Goal: Obtain resource: Download file/media

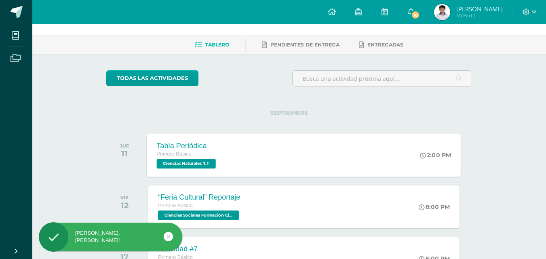
scroll to position [40, 0]
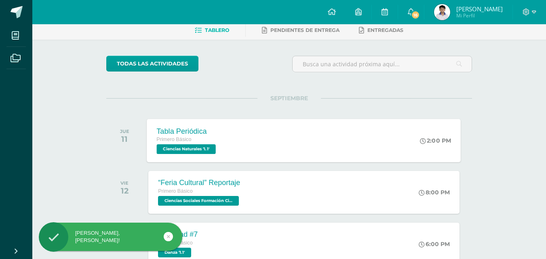
click at [243, 148] on div "Tabla Periódica Primero Básico Ciencias Naturales '1.1' 2:00 PM Tabla Periódica…" at bounding box center [304, 140] width 314 height 43
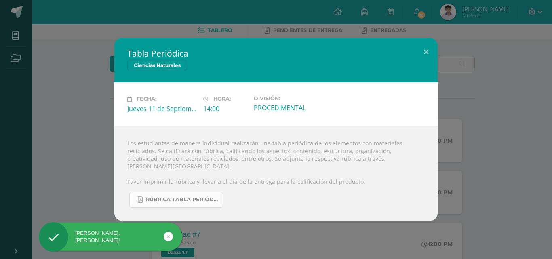
click at [215, 197] on span "RÚBRICA TABLA PERIÓDICA.pdf" at bounding box center [182, 200] width 73 height 6
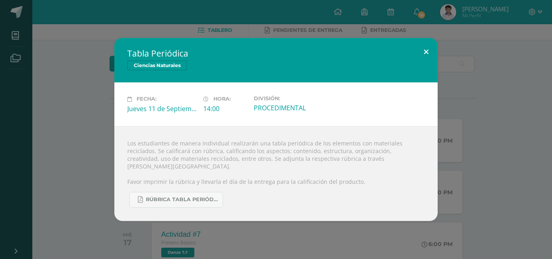
click at [426, 62] on button at bounding box center [426, 51] width 23 height 27
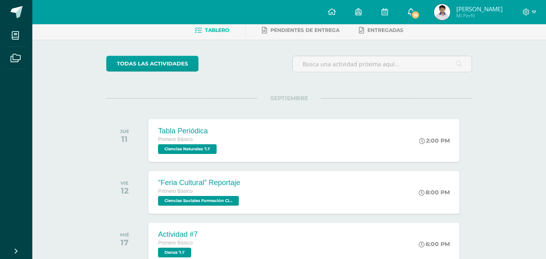
click at [420, 11] on span "16" at bounding box center [415, 15] width 9 height 9
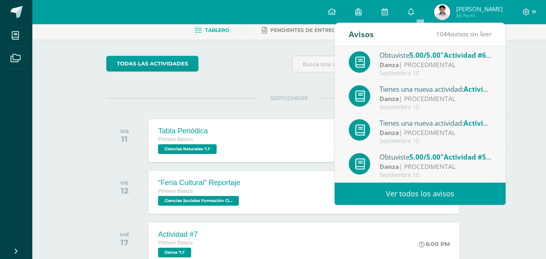
click at [393, 195] on link "Ver todos los avisos" at bounding box center [420, 194] width 171 height 22
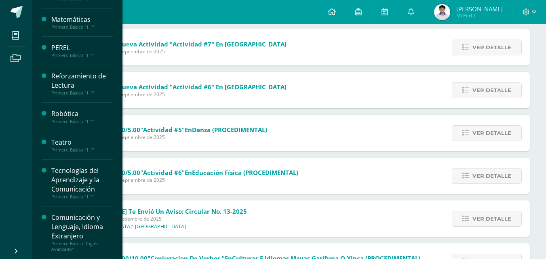
scroll to position [162, 0]
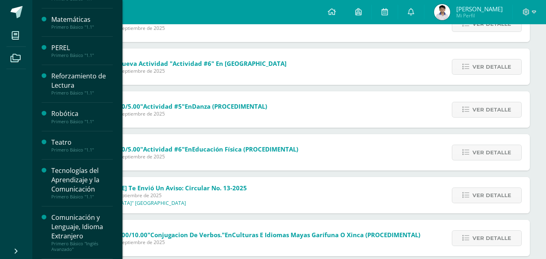
click at [71, 142] on div "Teatro" at bounding box center [81, 142] width 61 height 9
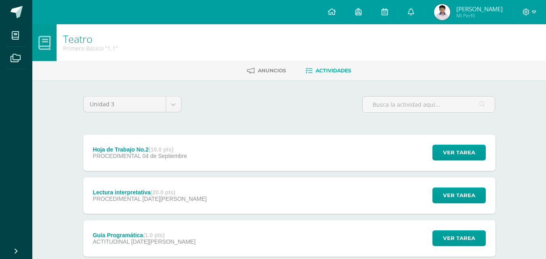
click at [252, 152] on div "Hoja de Trabajo No.2 (10.0 pts) PROCEDIMENTAL [DATE] Ver tarea Hoja de Trabajo …" at bounding box center [289, 153] width 412 height 36
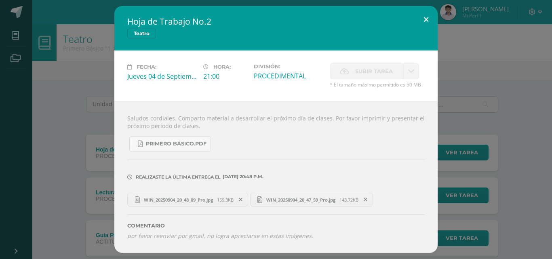
click at [421, 25] on button at bounding box center [426, 19] width 23 height 27
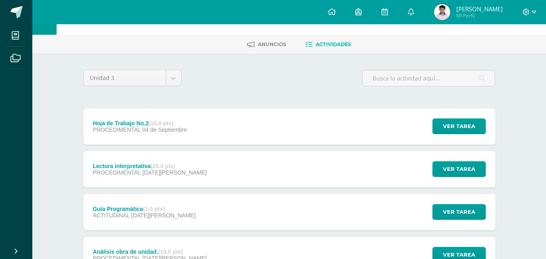
scroll to position [40, 0]
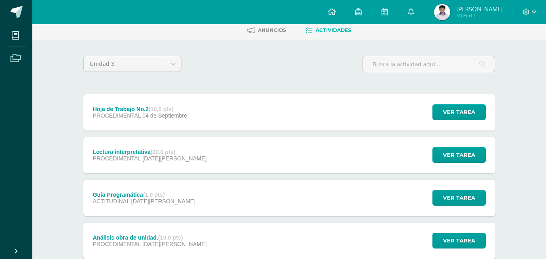
click at [251, 112] on div "Hoja de Trabajo No.2 (10.0 pts) PROCEDIMENTAL [DATE] Ver tarea Hoja de Trabajo …" at bounding box center [289, 112] width 412 height 36
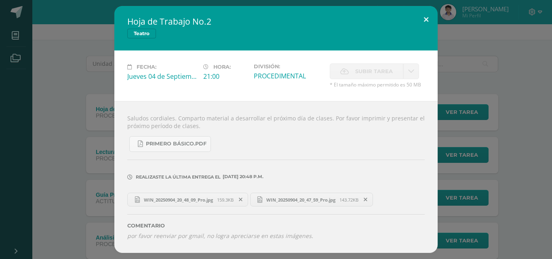
click at [418, 21] on button at bounding box center [426, 19] width 23 height 27
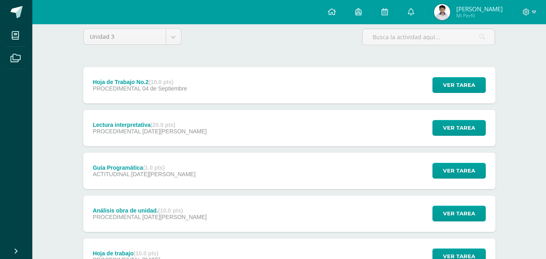
scroll to position [121, 0]
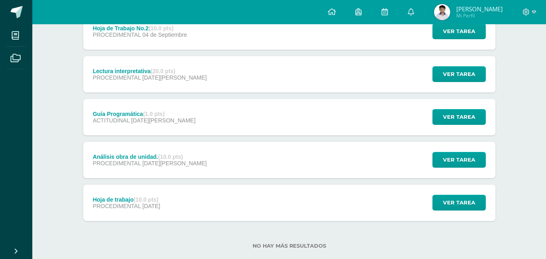
click at [184, 164] on div "PROCEDIMENTAL 08 de Agosto" at bounding box center [150, 163] width 114 height 6
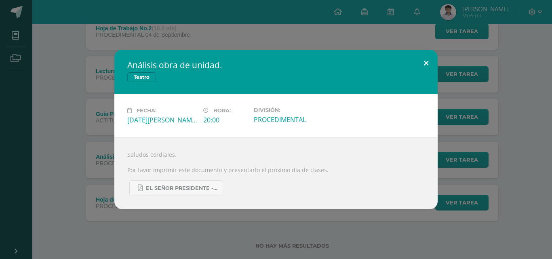
click at [422, 72] on button at bounding box center [426, 63] width 23 height 27
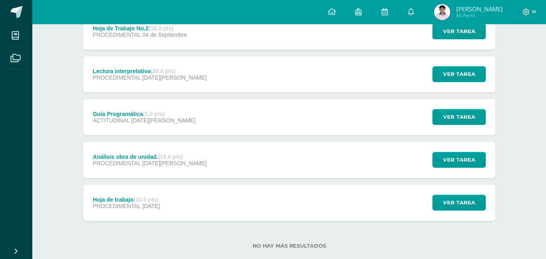
click at [302, 211] on div "Hoja de trabajo (10.0 pts) PROCEDIMENTAL 21 de Julio Ver tarea Hoja de trabajo …" at bounding box center [289, 203] width 412 height 36
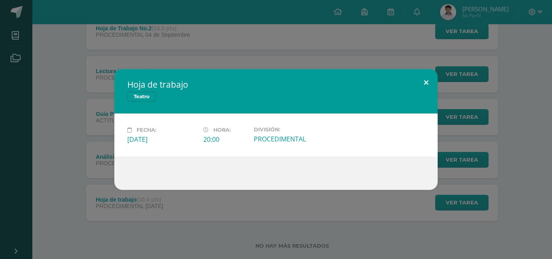
click at [429, 80] on button at bounding box center [426, 82] width 23 height 27
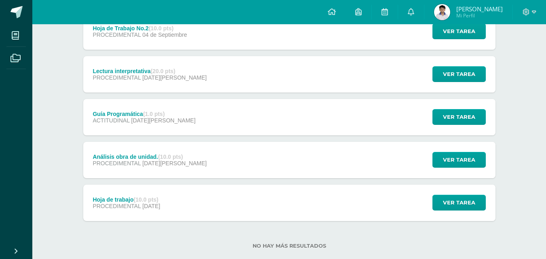
click at [276, 201] on div "Hoja de trabajo (10.0 pts) PROCEDIMENTAL 21 de Julio Ver tarea Hoja de trabajo …" at bounding box center [289, 203] width 412 height 36
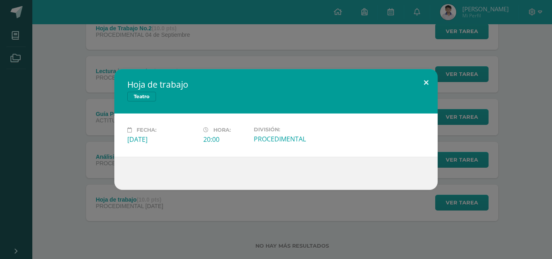
click at [427, 94] on div "Hoja de trabajo Teatro Fecha: Lunes 21 de Julio Hora: 20:00 División: PROCEDIME…" at bounding box center [276, 129] width 324 height 121
click at [431, 87] on button at bounding box center [426, 82] width 23 height 27
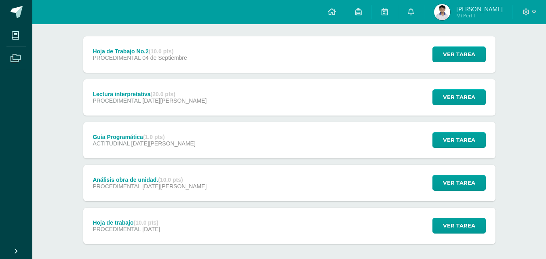
scroll to position [81, 0]
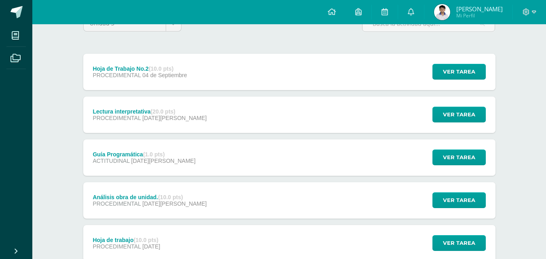
click at [223, 120] on div "Lectura interpretativa (20.0 pts) PROCEDIMENTAL 25 de Agosto Ver tarea Lectura …" at bounding box center [289, 115] width 412 height 36
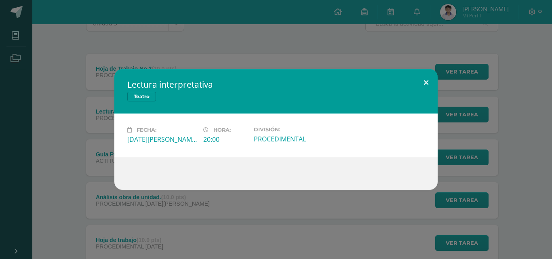
click at [427, 78] on button at bounding box center [426, 82] width 23 height 27
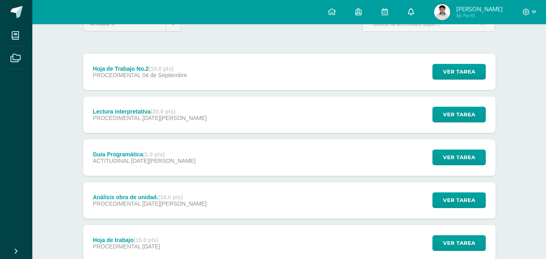
click at [424, 9] on link at bounding box center [411, 12] width 26 height 24
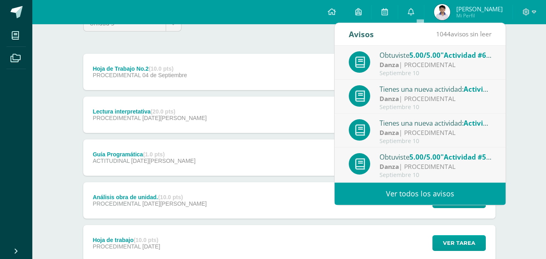
click at [392, 196] on link "Ver todos los avisos" at bounding box center [420, 194] width 171 height 22
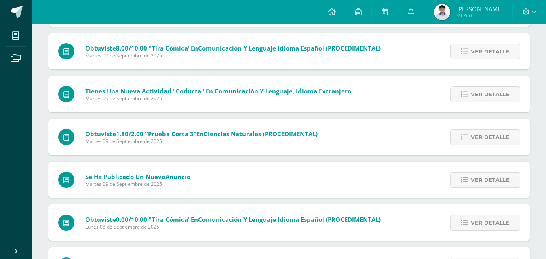
scroll to position [654, 0]
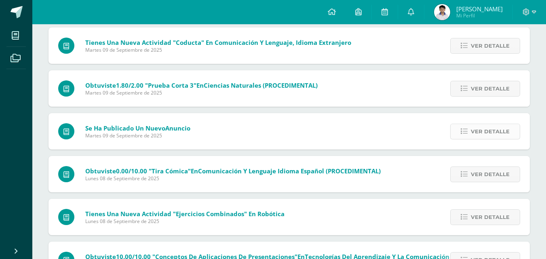
click at [496, 133] on span "Ver detalle" at bounding box center [490, 131] width 39 height 15
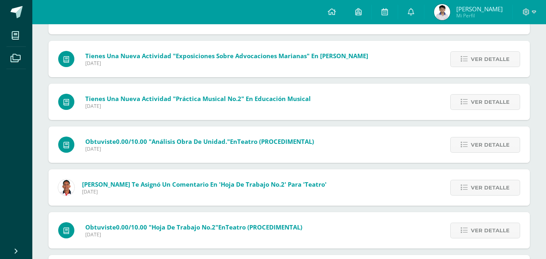
scroll to position [1372, 0]
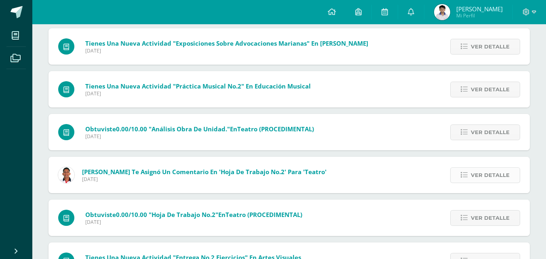
click at [478, 171] on span "Ver detalle" at bounding box center [490, 175] width 39 height 15
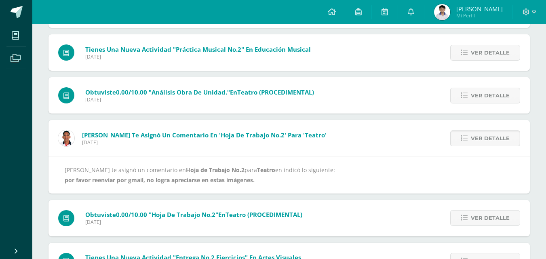
scroll to position [1254, 0]
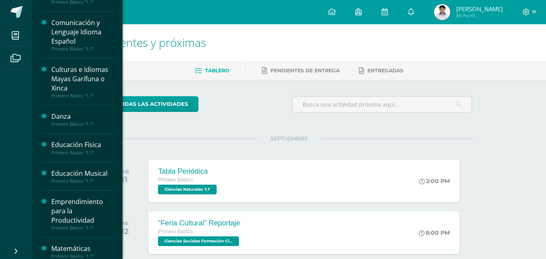
scroll to position [88, 0]
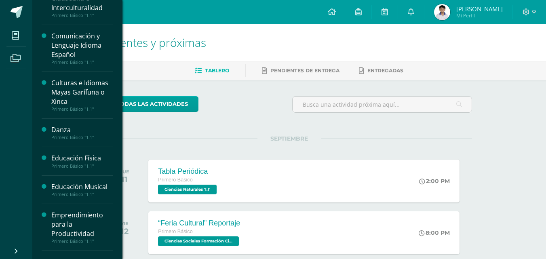
click at [72, 184] on div "Educación Musical" at bounding box center [81, 186] width 61 height 9
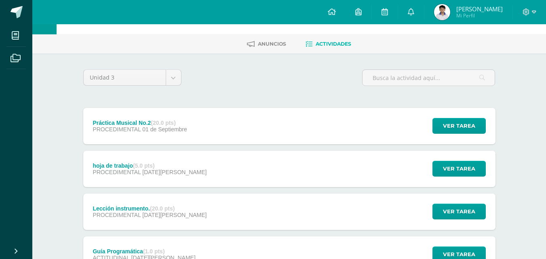
scroll to position [40, 0]
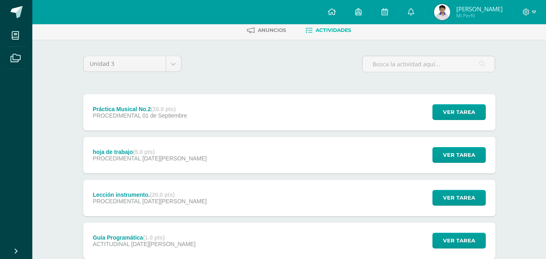
click at [142, 204] on span "PROCEDIMENTAL" at bounding box center [118, 201] width 50 height 6
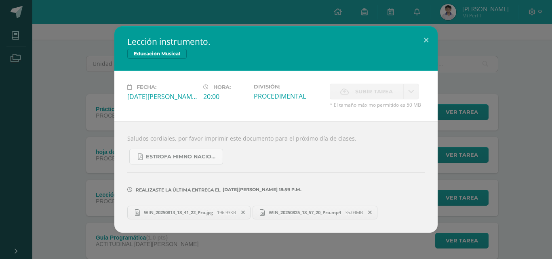
click at [36, 180] on div "Lección instrumento. Educación Musical Fecha: [DATE][PERSON_NAME] Hora: 20:00 D…" at bounding box center [276, 129] width 546 height 206
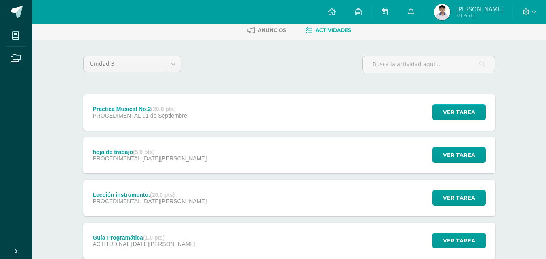
click at [142, 157] on div "PROCEDIMENTAL [DATE][PERSON_NAME]" at bounding box center [150, 158] width 114 height 6
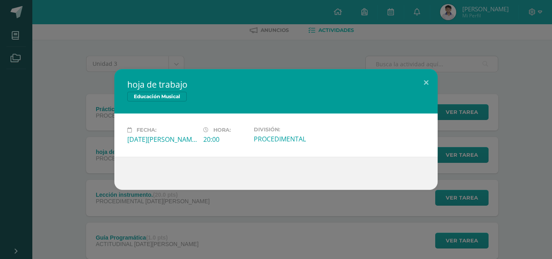
drag, startPoint x: 110, startPoint y: 163, endPoint x: 107, endPoint y: 169, distance: 6.2
click at [110, 165] on div "hoja de trabajo Educación Musical Fecha: [DATE][PERSON_NAME] Hora: 20:00 Divisi…" at bounding box center [276, 129] width 546 height 121
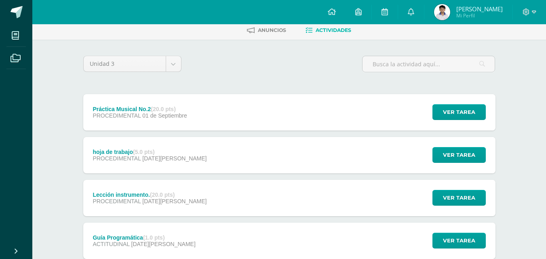
click at [110, 196] on div "Lección instrumento. (20.0 pts)" at bounding box center [150, 195] width 114 height 6
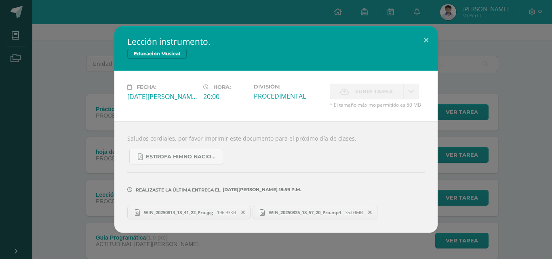
click at [110, 196] on div "Lección instrumento. Educación Musical Fecha: [DATE][PERSON_NAME] Hora: 20:00 D…" at bounding box center [276, 129] width 546 height 206
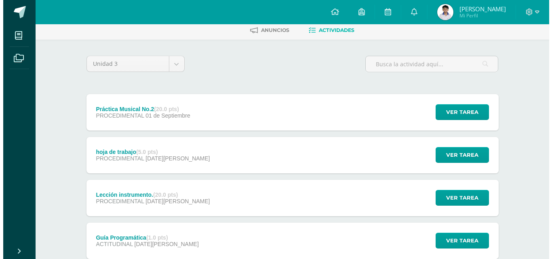
scroll to position [121, 0]
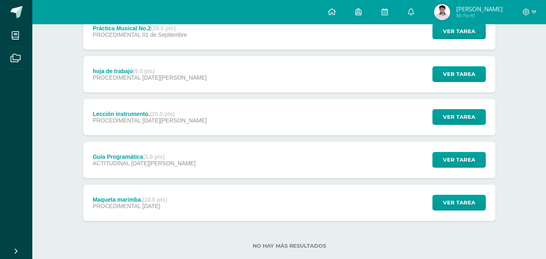
click at [227, 149] on div "Guía Programática (1.0 pts) ACTITUDINAL [DATE][PERSON_NAME] Ver tarea Guía Prog…" at bounding box center [289, 160] width 412 height 36
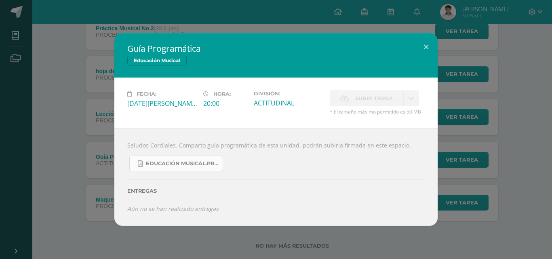
click at [195, 161] on span "Educación Musical.Primero básico..pdf" at bounding box center [182, 164] width 73 height 6
